Goal: Book appointment/travel/reservation

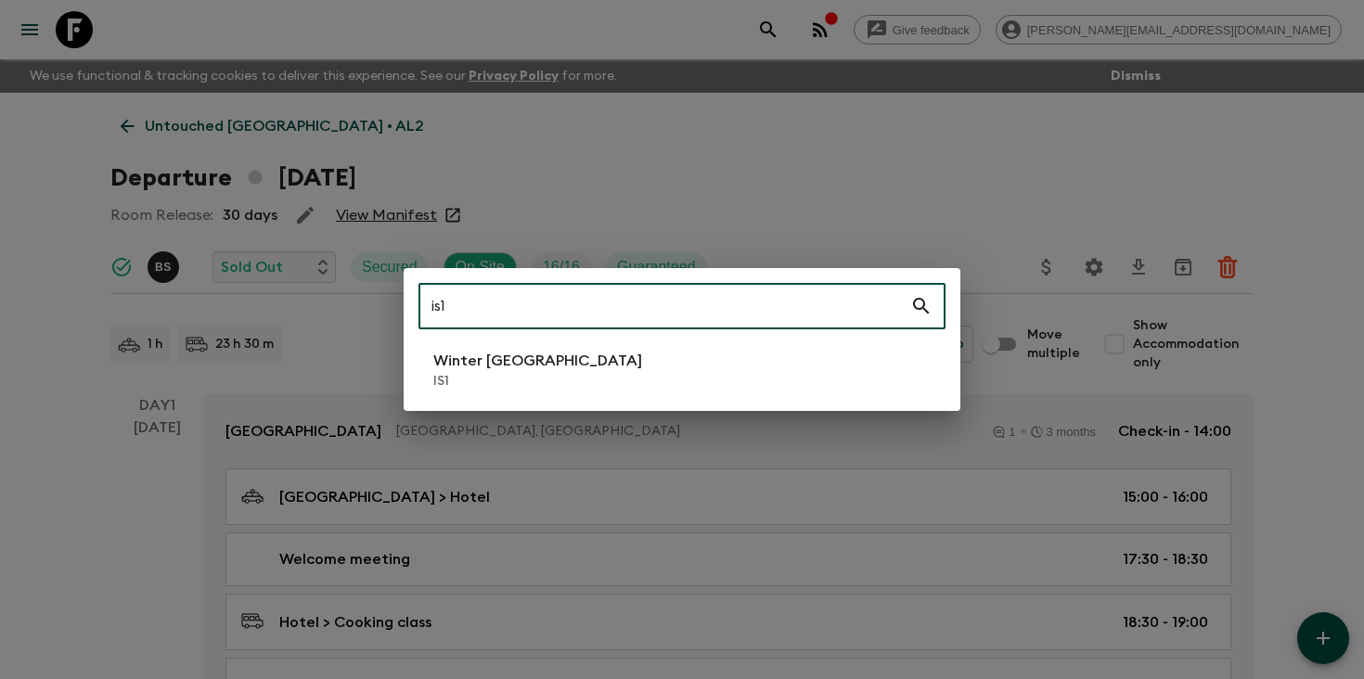
type input "is1"
click at [673, 366] on li "Winter Iceland IS1" at bounding box center [682, 370] width 527 height 52
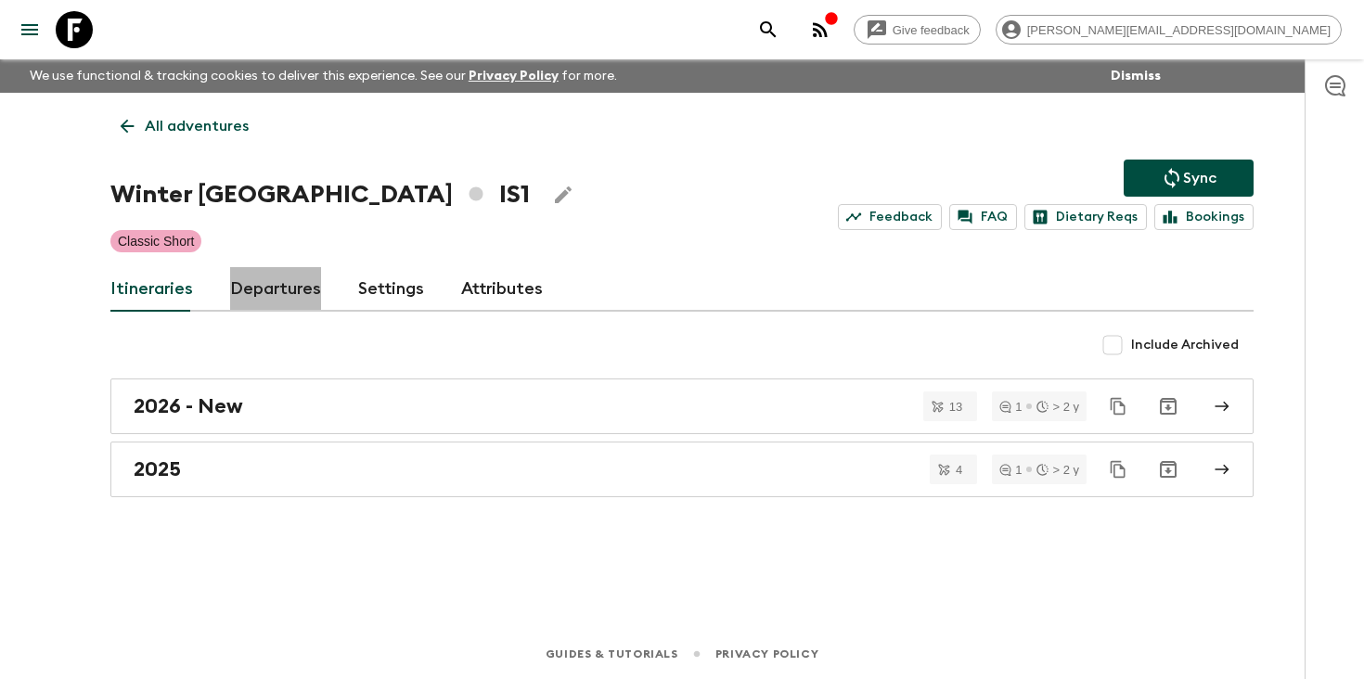
click at [279, 295] on link "Departures" at bounding box center [275, 289] width 91 height 45
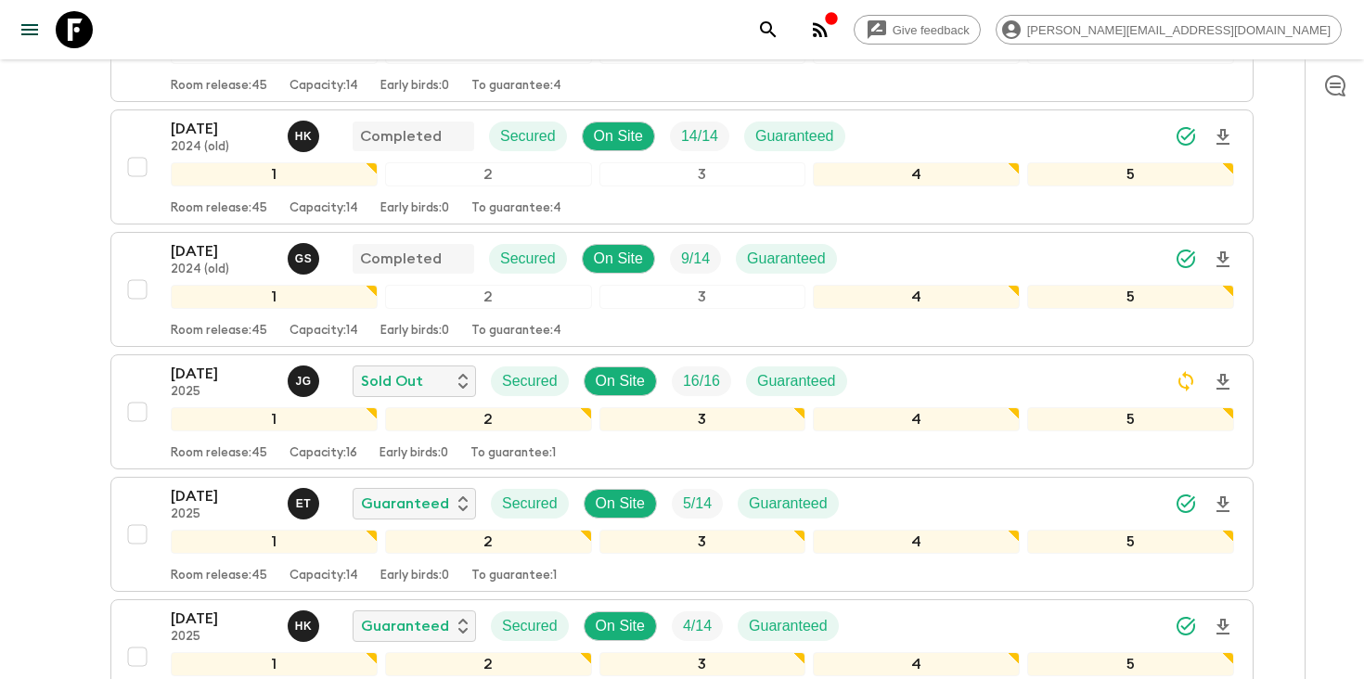
scroll to position [1905, 0]
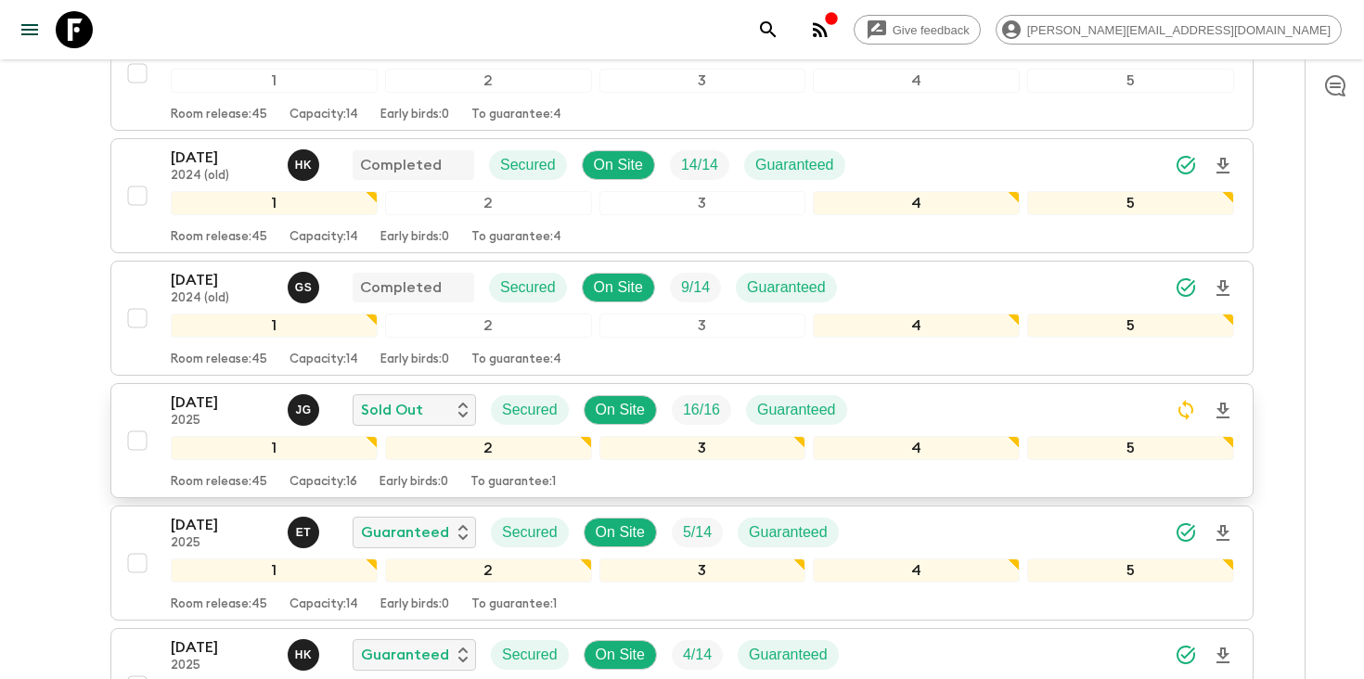
click at [896, 396] on div "[DATE] 2025 [PERSON_NAME] Sold Out Secured On Site 16 / 16 Guaranteed" at bounding box center [702, 410] width 1063 height 37
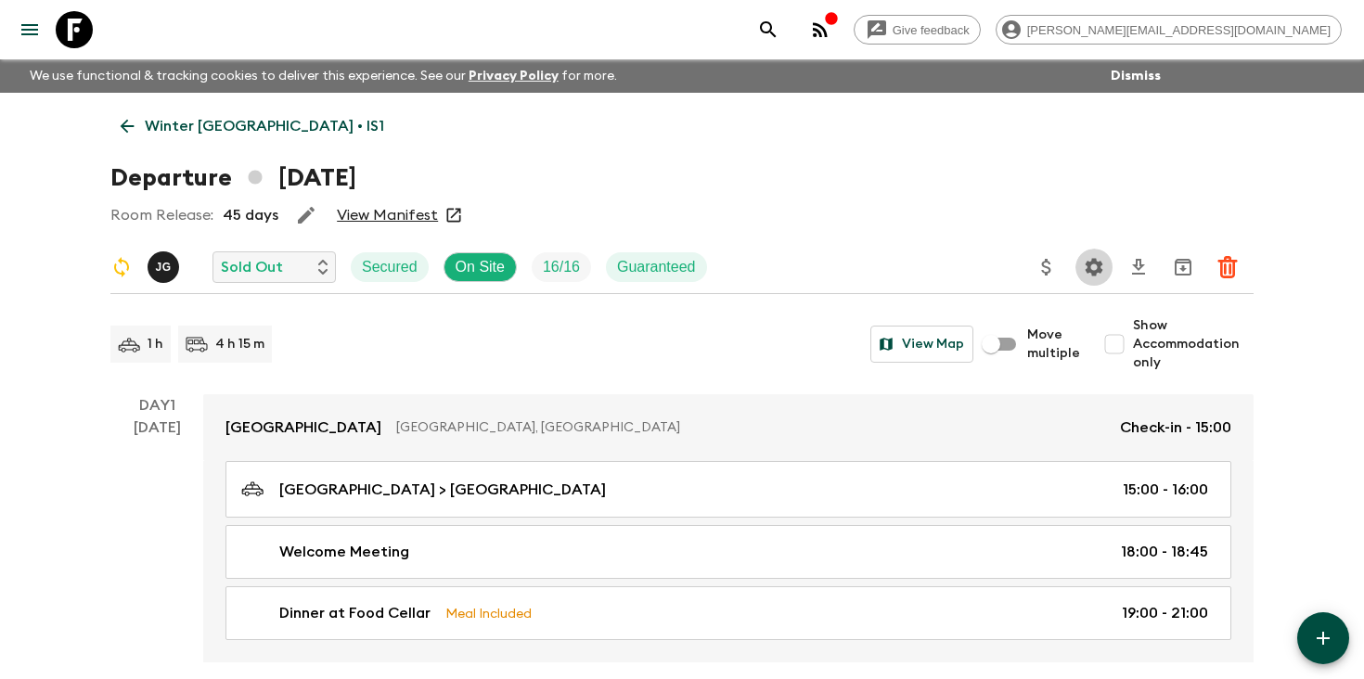
click at [1087, 277] on icon "Settings" at bounding box center [1094, 267] width 22 height 22
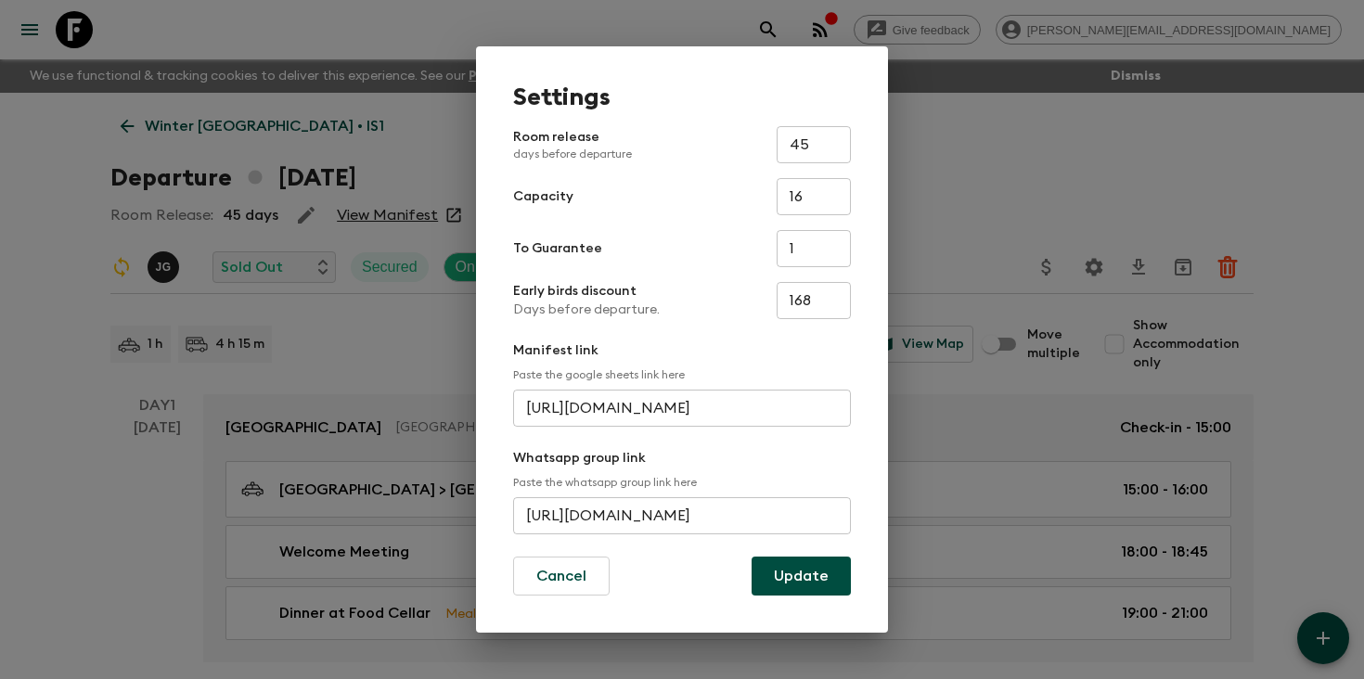
click at [738, 511] on input "[URL][DOMAIN_NAME]" at bounding box center [682, 515] width 338 height 37
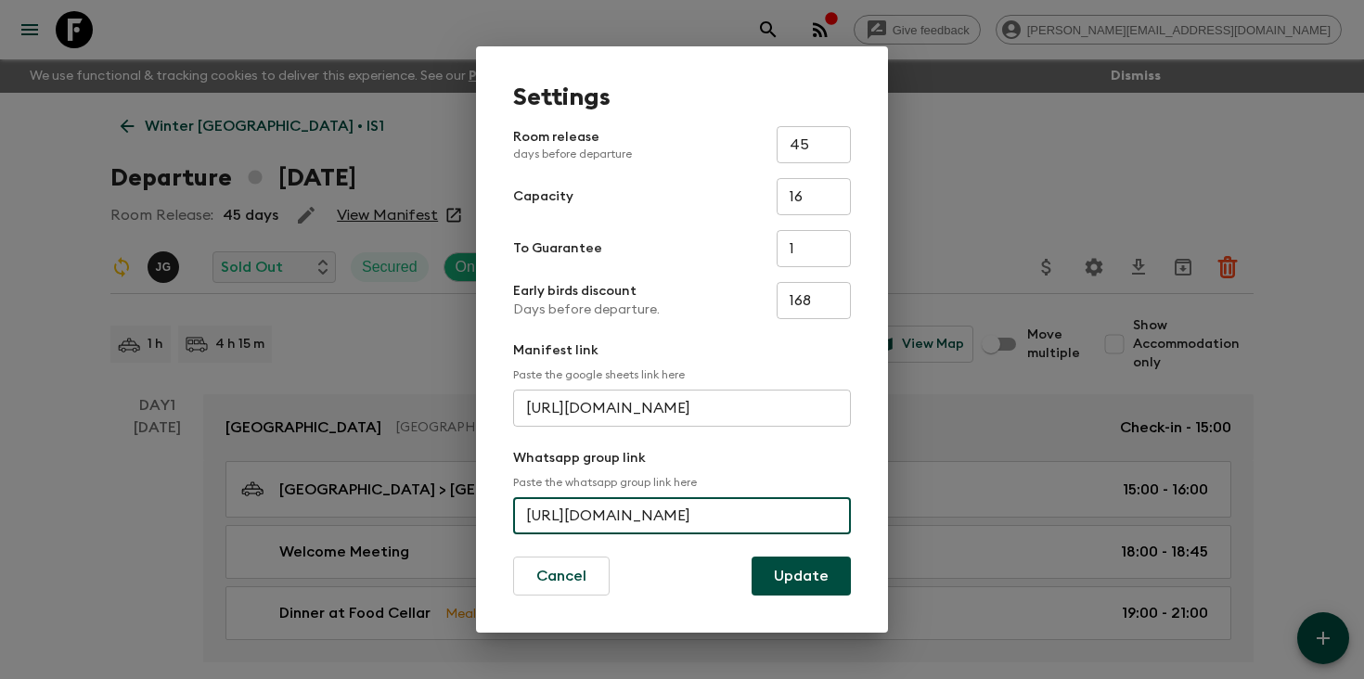
click at [738, 511] on input "[URL][DOMAIN_NAME]" at bounding box center [682, 515] width 338 height 37
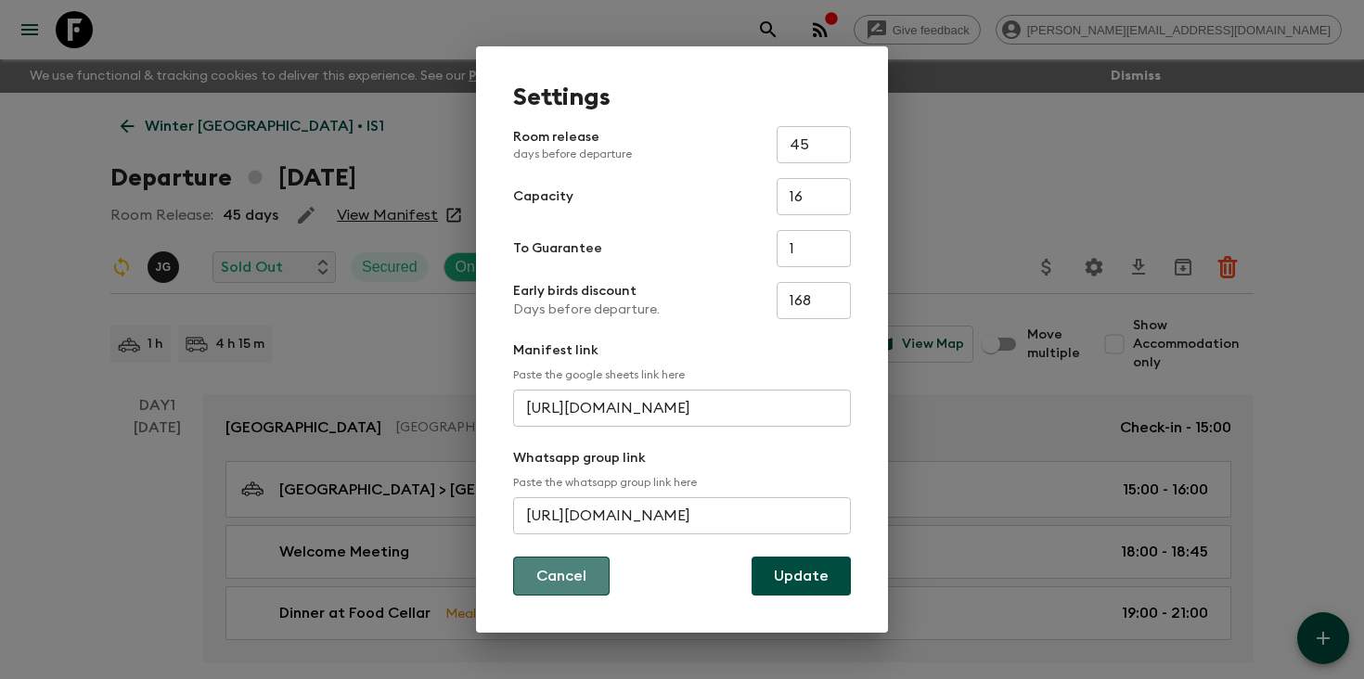
click at [585, 576] on button "Cancel" at bounding box center [561, 576] width 97 height 39
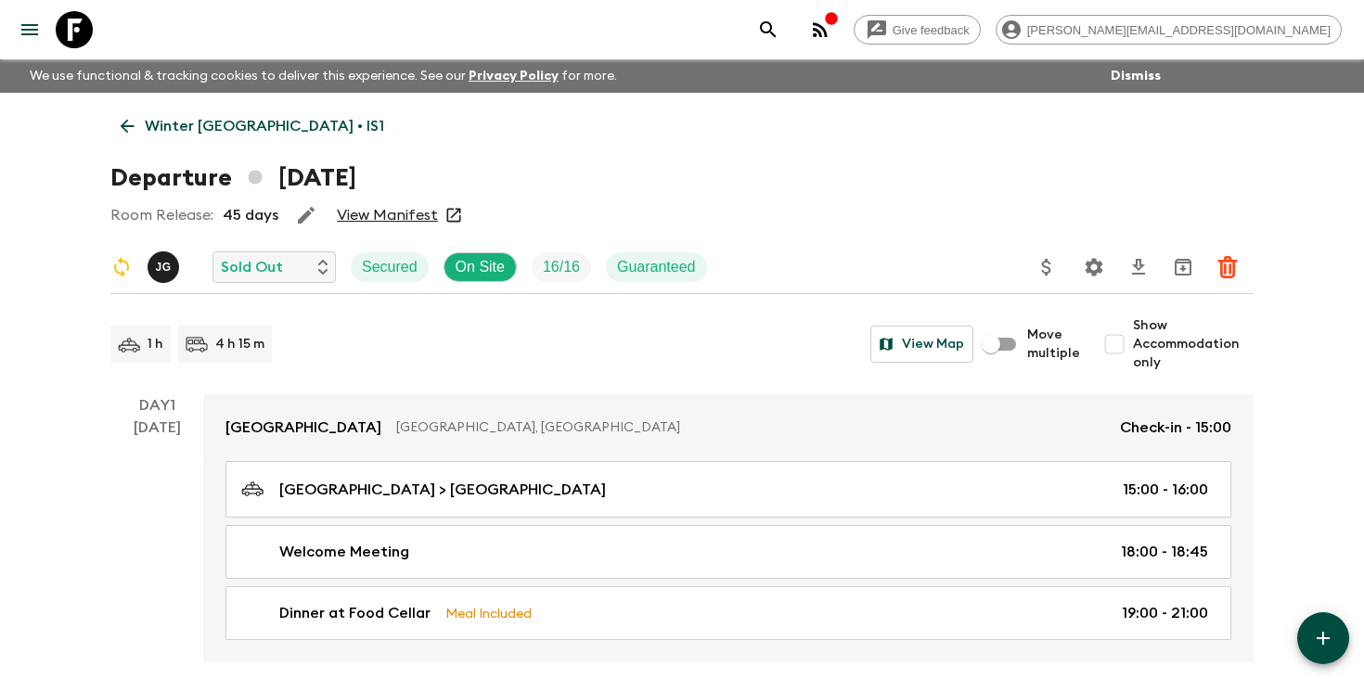
click at [776, 30] on icon "search adventures" at bounding box center [768, 29] width 16 height 16
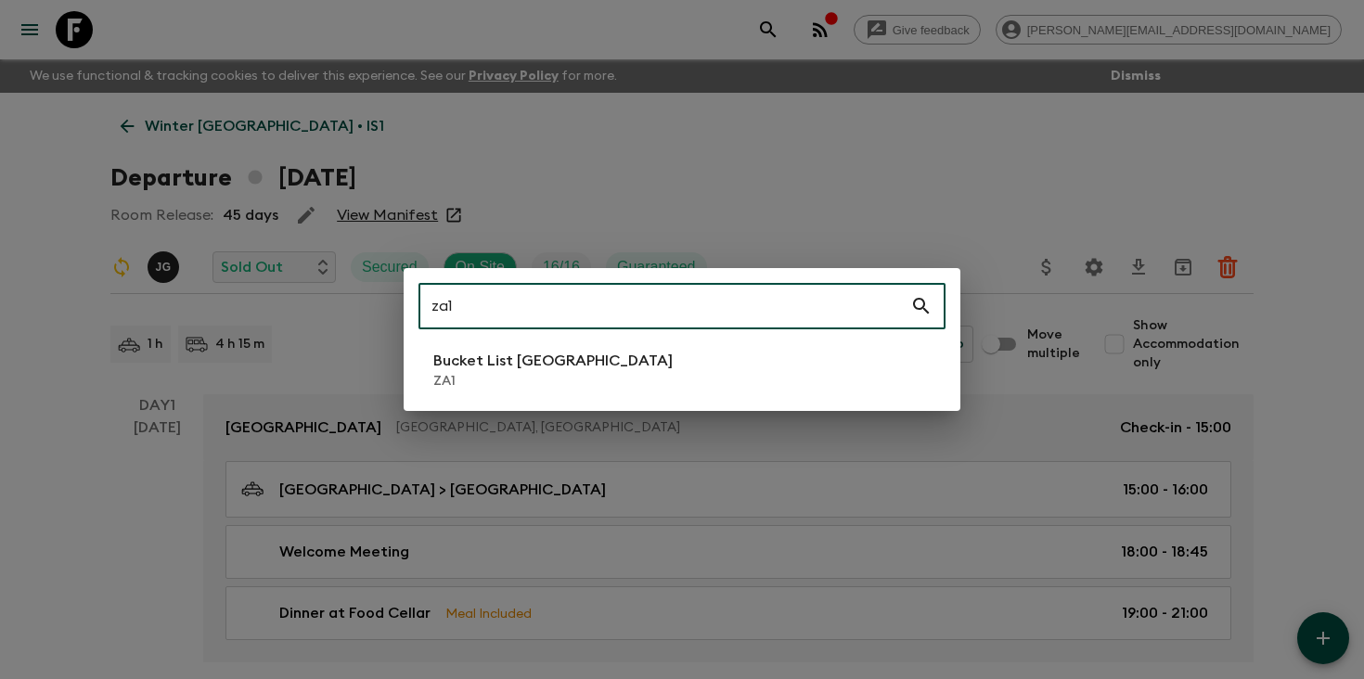
type input "za1"
click at [510, 365] on p "Bucket List [GEOGRAPHIC_DATA]" at bounding box center [552, 361] width 239 height 22
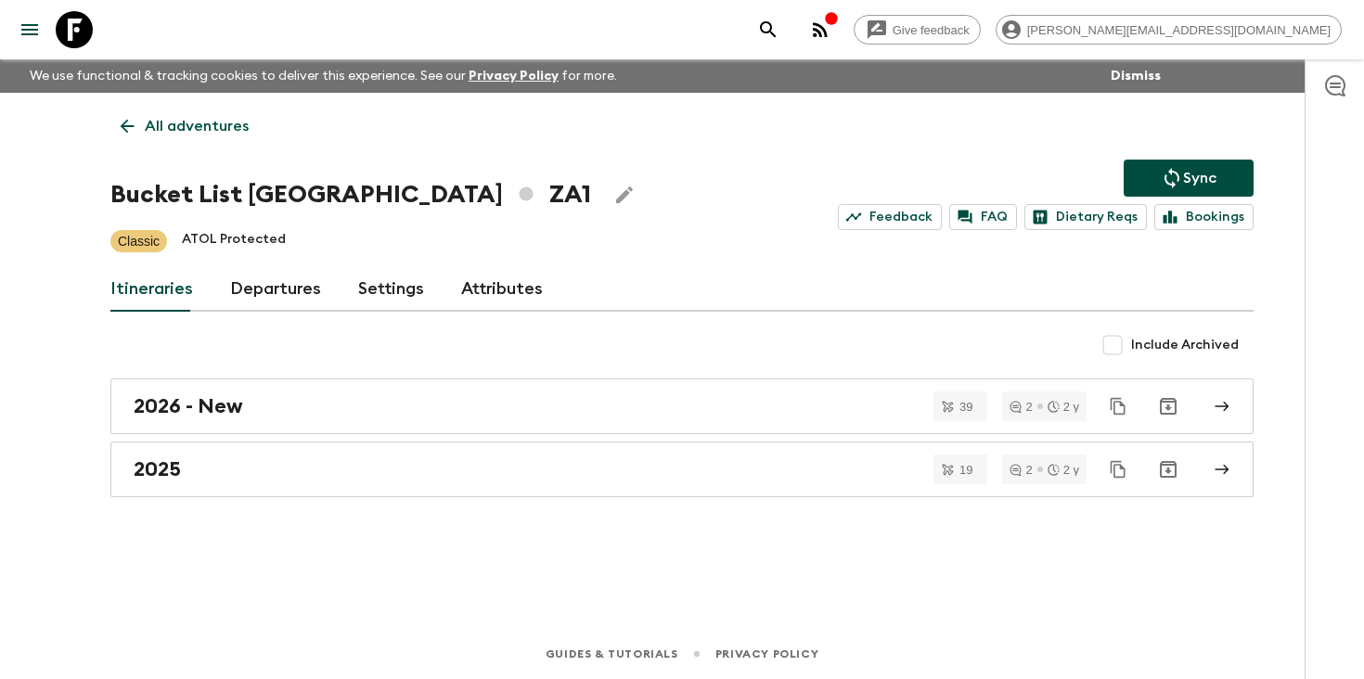
click at [256, 292] on link "Departures" at bounding box center [275, 289] width 91 height 45
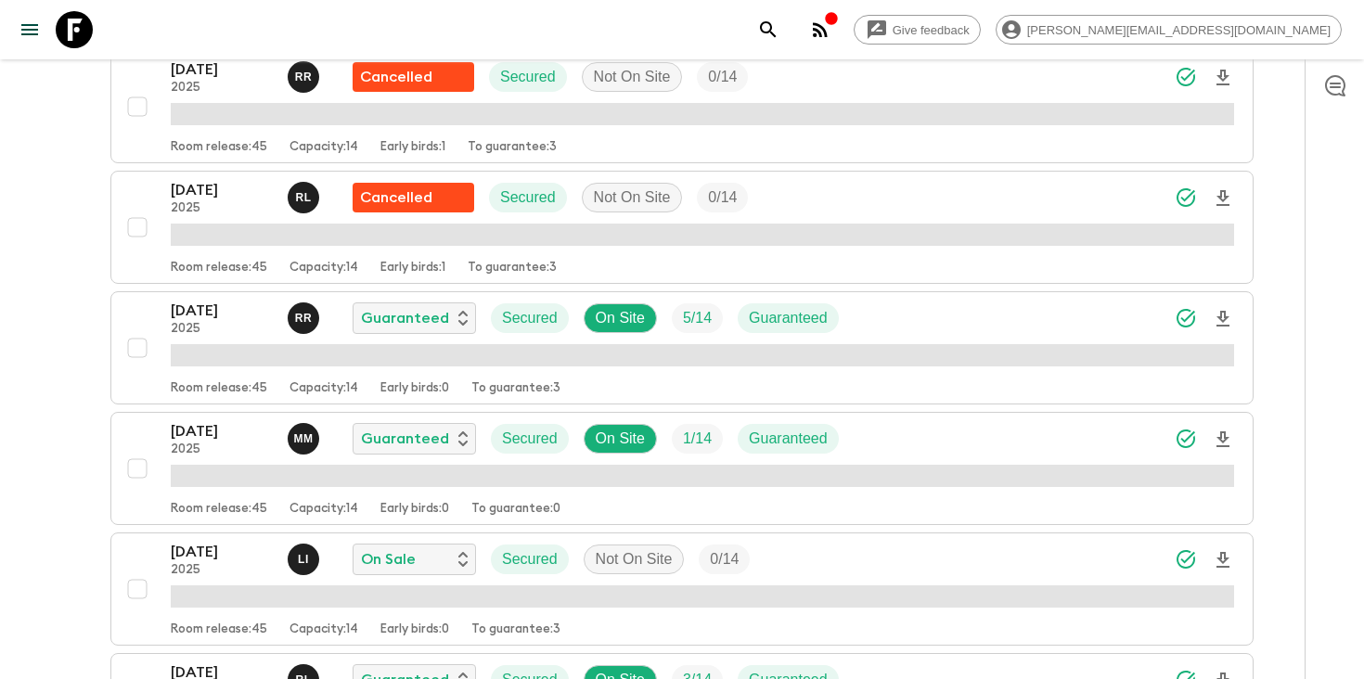
scroll to position [2031, 0]
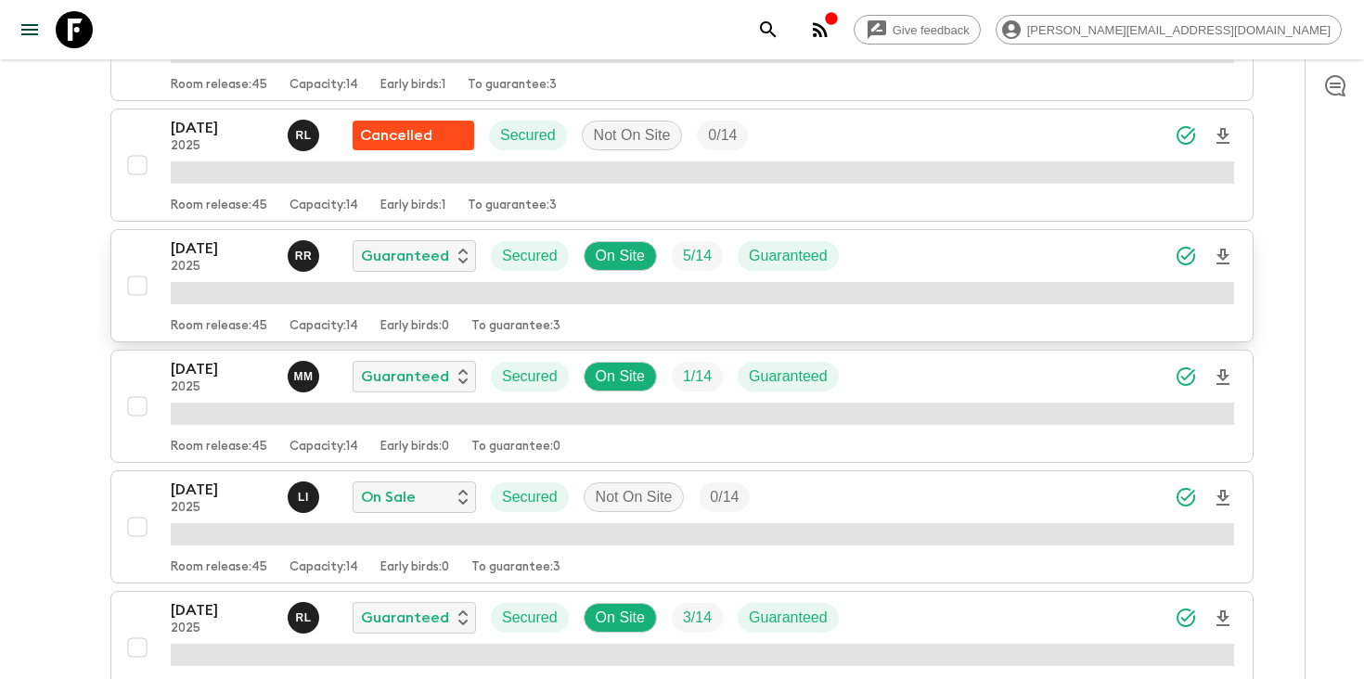
click at [969, 262] on div "[DATE] 2025 R R Guaranteed Secured On Site 5 / 14 Guaranteed" at bounding box center [702, 256] width 1063 height 37
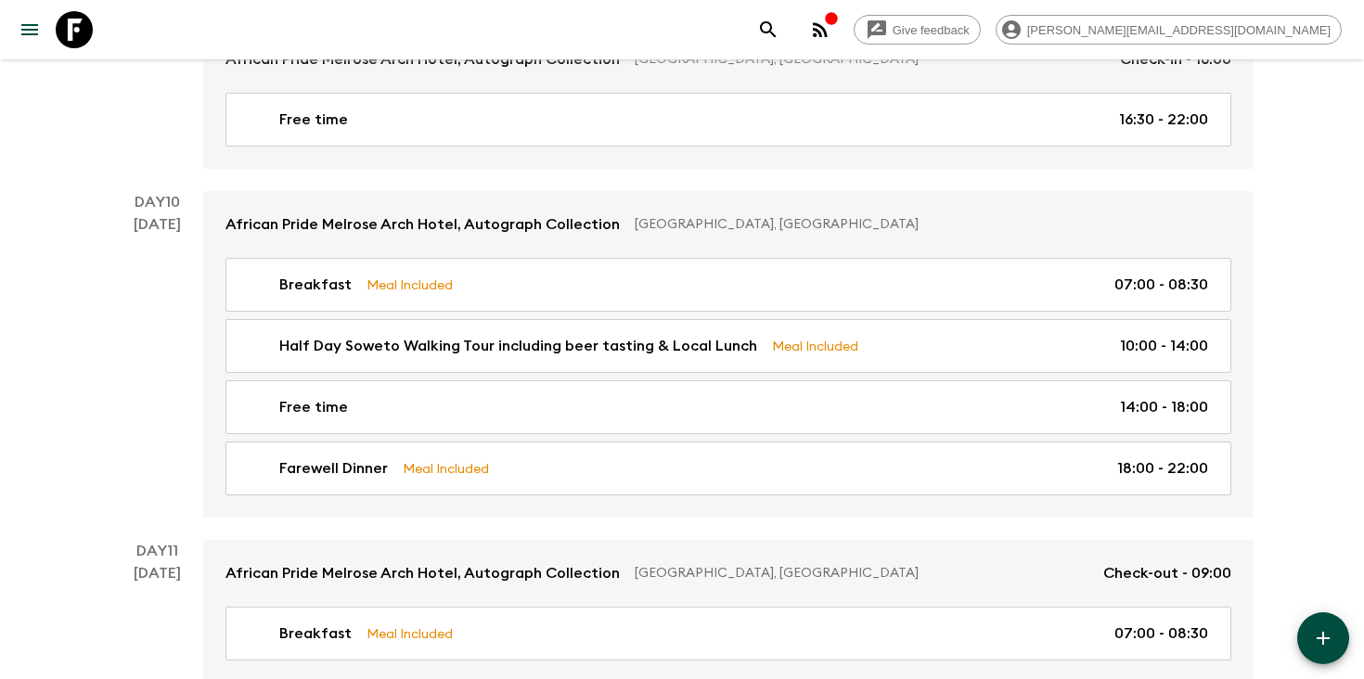
scroll to position [4745, 0]
